Goal: Task Accomplishment & Management: Manage account settings

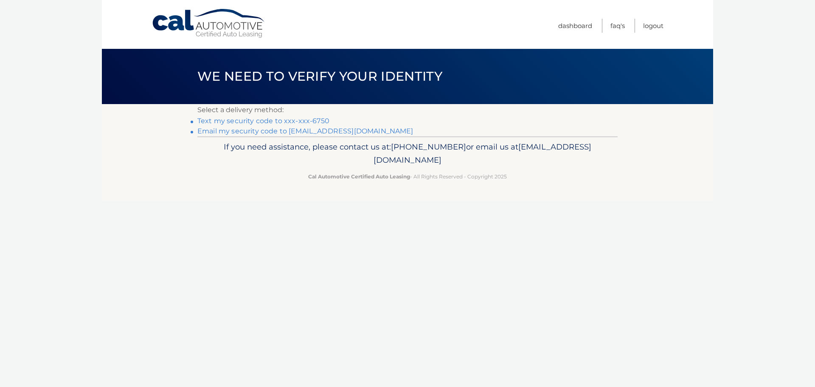
click at [318, 121] on link "Text my security code to xxx-xxx-6750" at bounding box center [263, 121] width 132 height 8
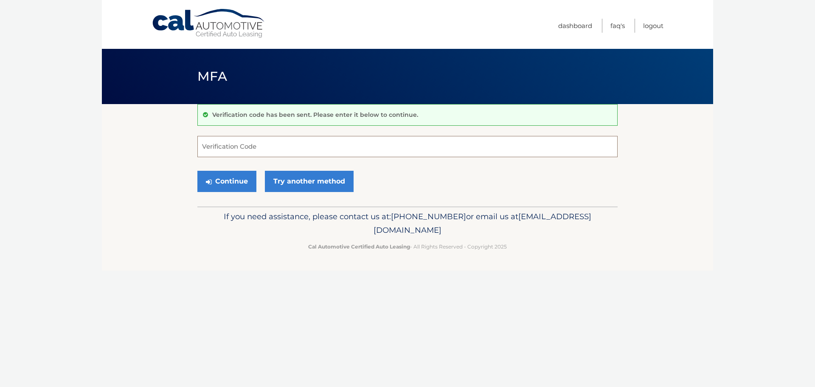
click at [316, 144] on input "Verification Code" at bounding box center [407, 146] width 420 height 21
type input "158346"
click at [227, 180] on button "Continue" at bounding box center [226, 181] width 59 height 21
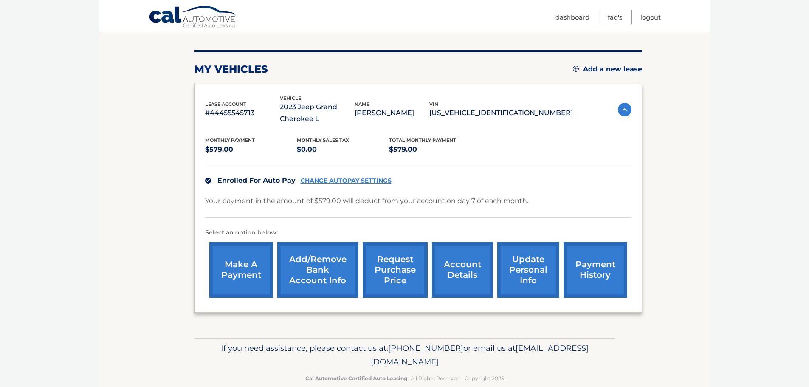
scroll to position [107, 0]
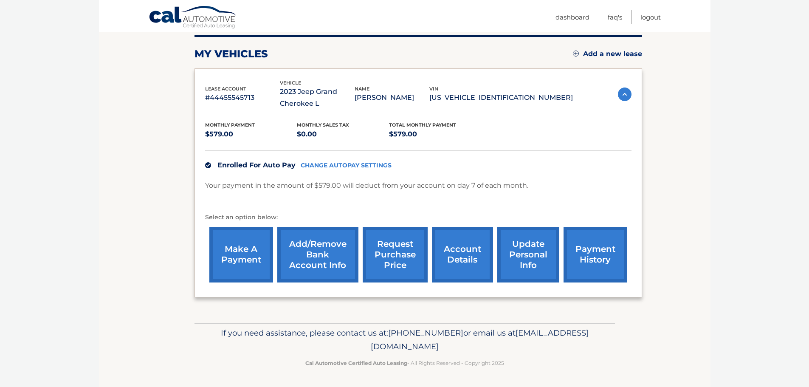
click at [456, 263] on link "account details" at bounding box center [462, 255] width 61 height 56
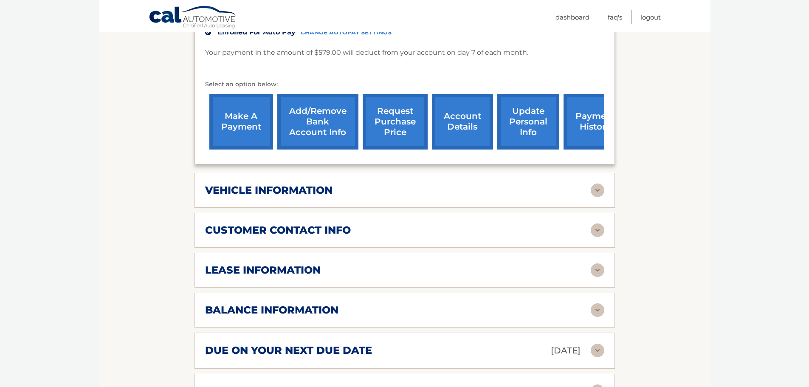
scroll to position [255, 0]
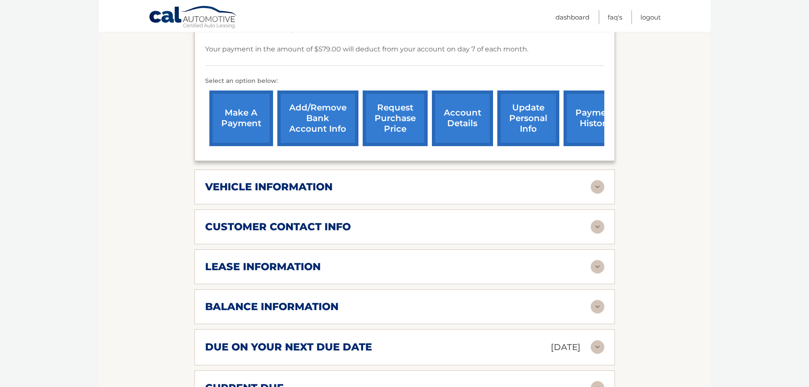
click at [341, 267] on div "lease information" at bounding box center [398, 266] width 386 height 13
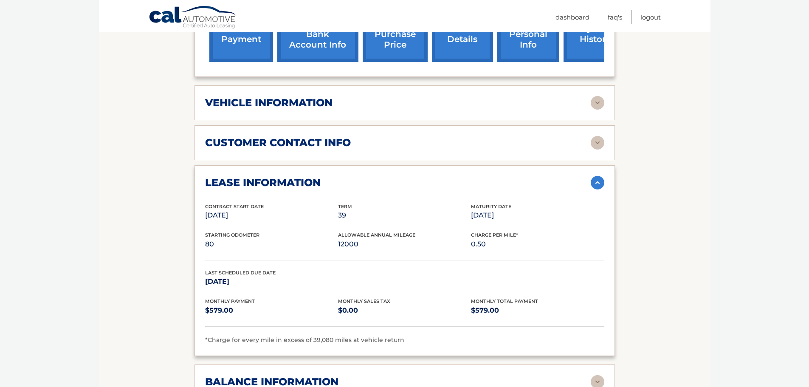
scroll to position [340, 0]
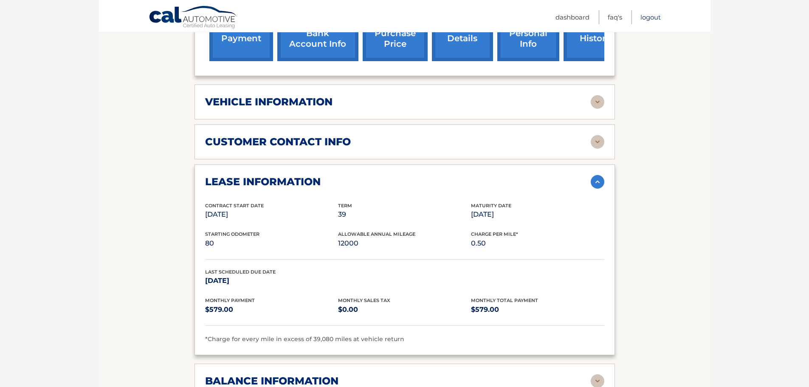
click at [645, 16] on link "Logout" at bounding box center [650, 17] width 20 height 14
